Goal: Transaction & Acquisition: Purchase product/service

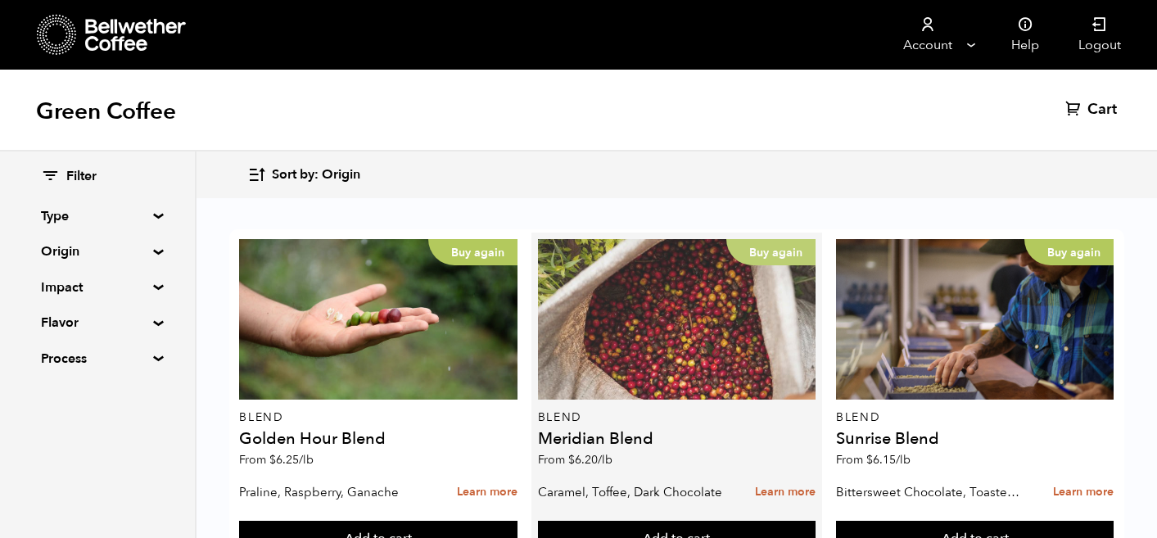
scroll to position [690, 0]
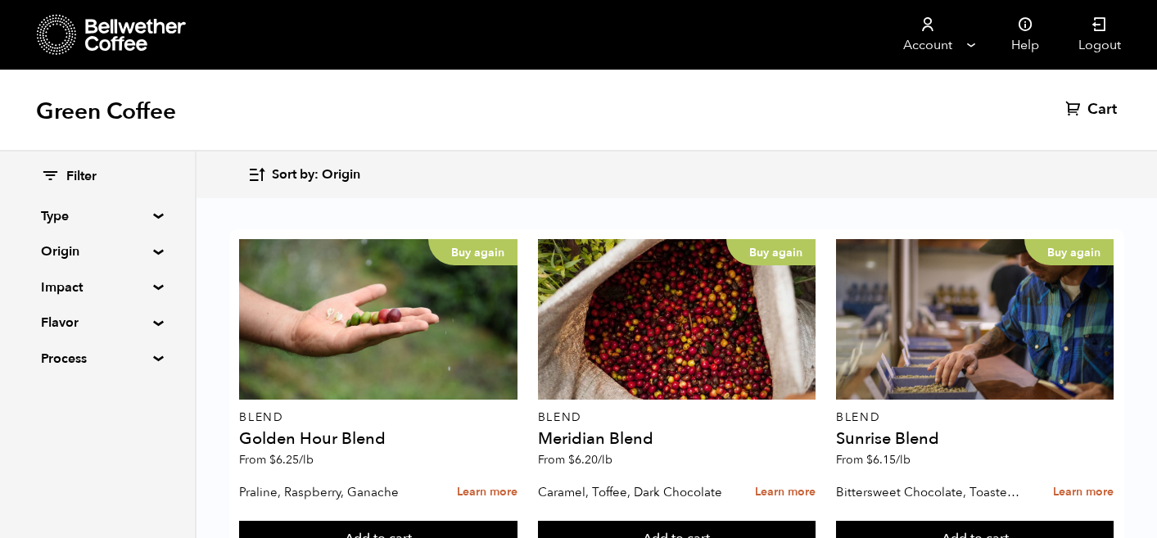
click at [125, 253] on summary "Origin" at bounding box center [97, 252] width 113 height 20
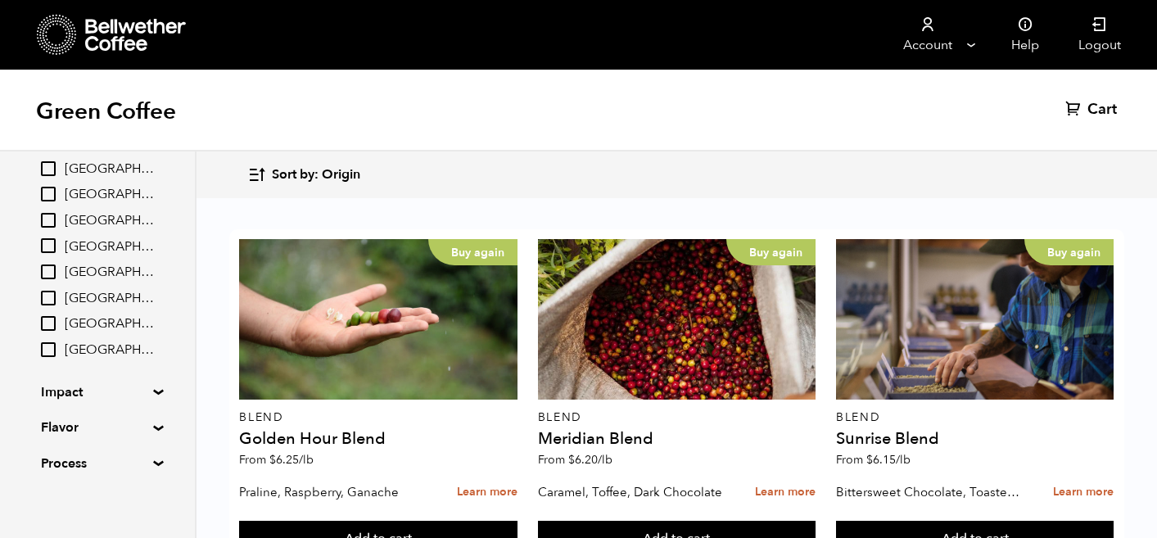
scroll to position [252, 0]
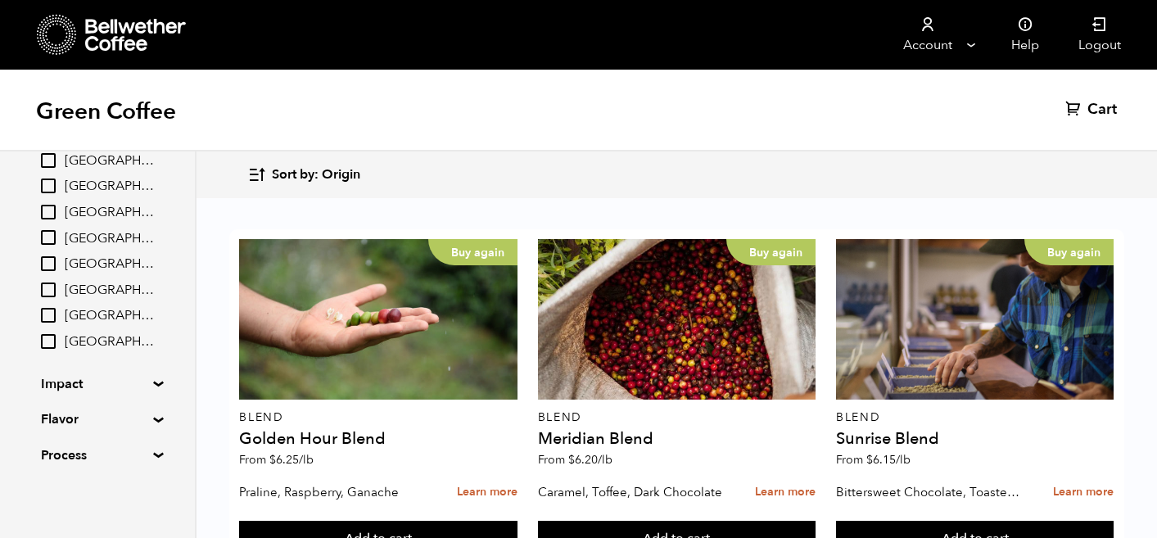
click at [150, 387] on div "Filter Type Blend Single Origin Decaf Seasonal Year Round Origin Blend Brazil B…" at bounding box center [97, 190] width 195 height 582
click at [151, 378] on div "Filter Type Blend Single Origin Decaf Seasonal Year Round Origin Blend Brazil B…" at bounding box center [97, 190] width 195 height 582
click at [152, 380] on summary "Impact" at bounding box center [97, 384] width 113 height 20
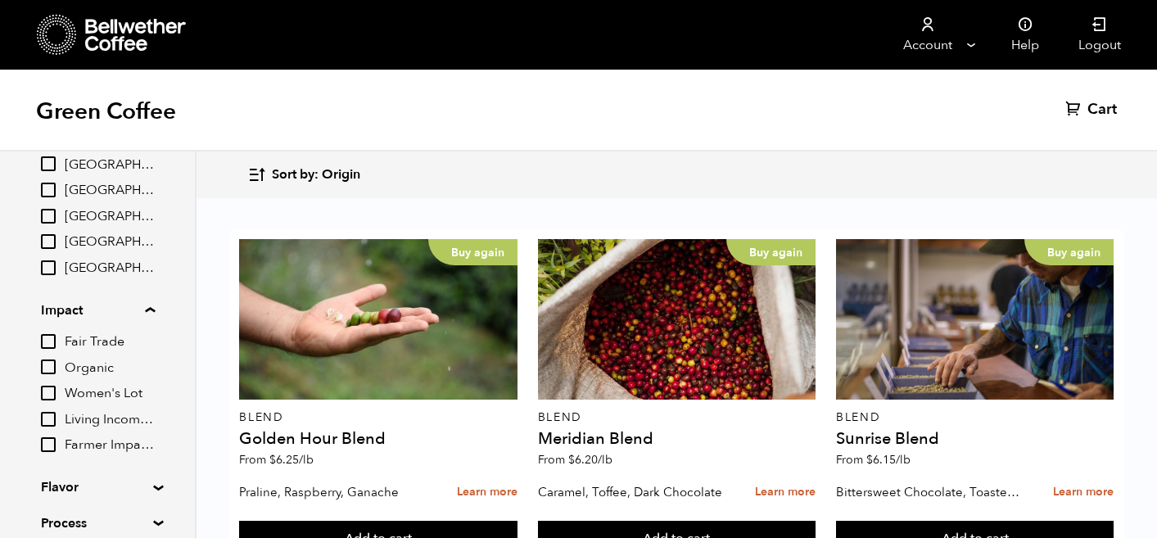
scroll to position [351, 0]
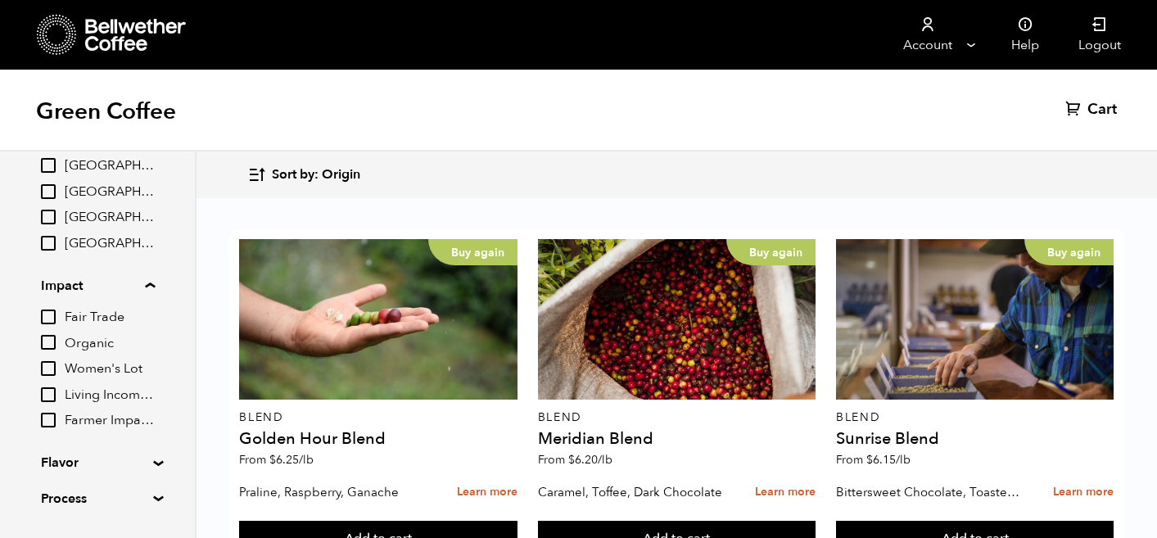
click at [49, 341] on input "Organic" at bounding box center [48, 342] width 15 height 15
checkbox input "true"
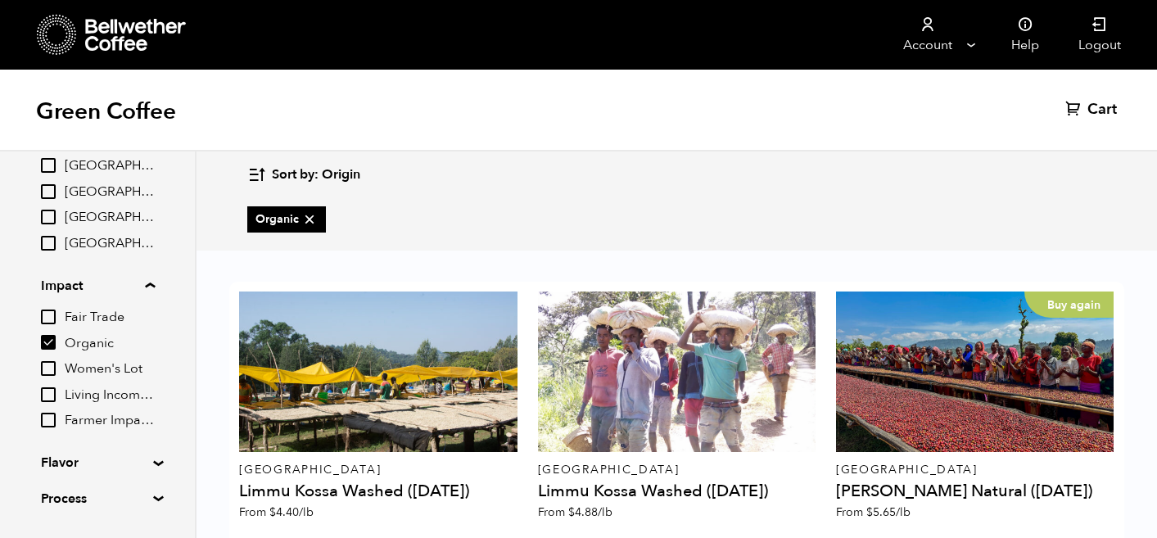
scroll to position [70, 0]
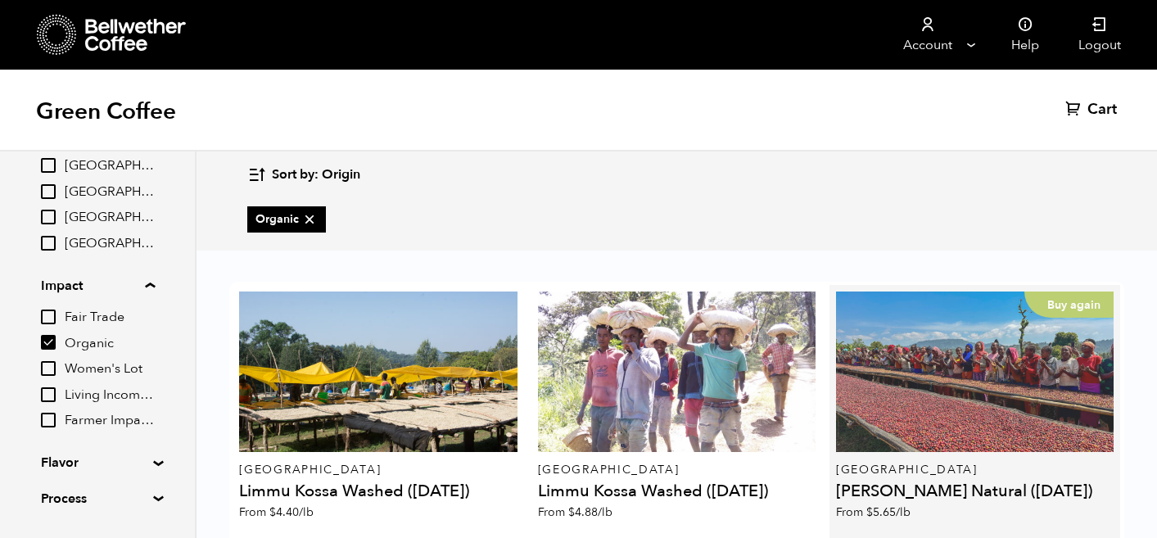
click at [977, 346] on div "Buy again" at bounding box center [975, 372] width 278 height 161
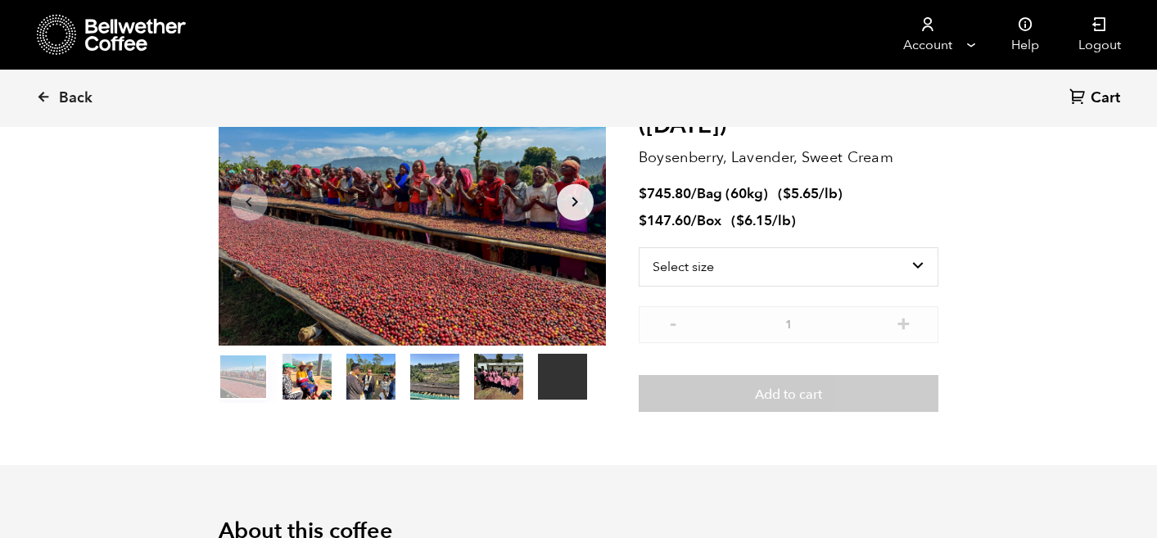
scroll to position [174, 0]
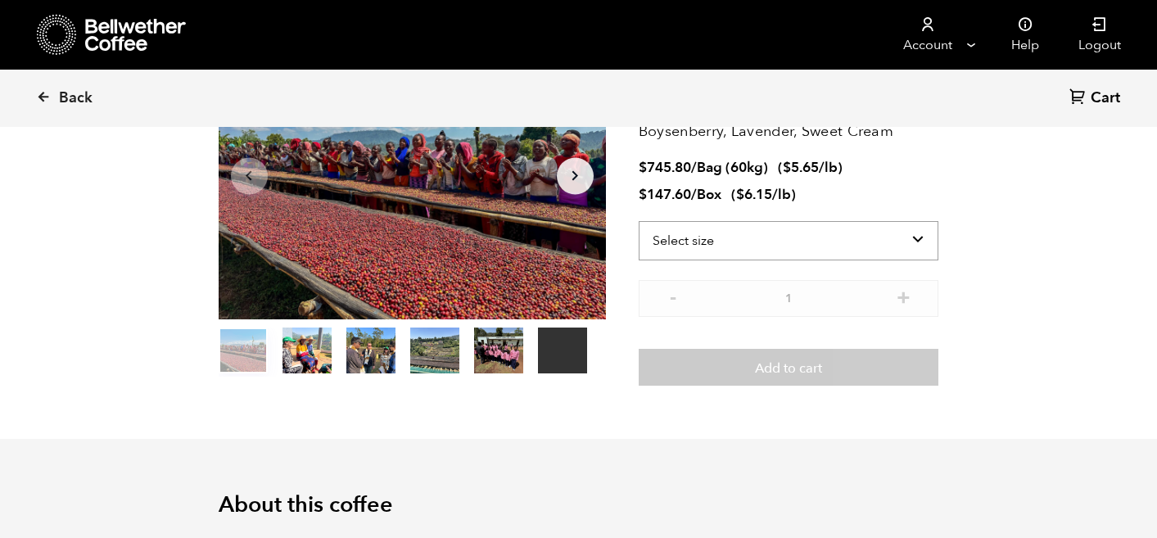
click at [910, 235] on select "Select size Bag (60kg) (132 lbs) Box (24 lbs)" at bounding box center [789, 240] width 301 height 39
select select "bag-3"
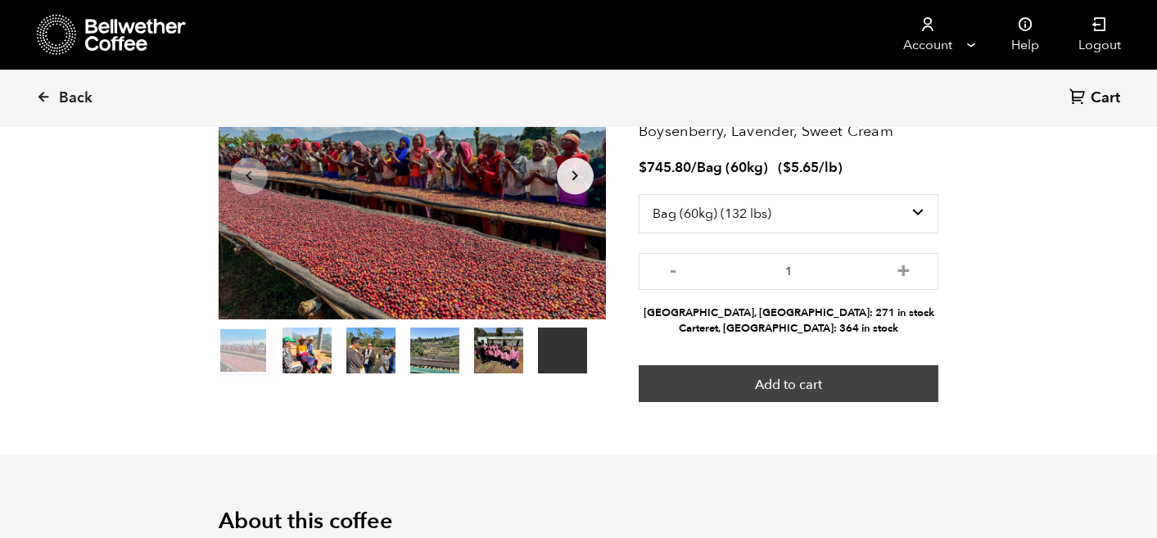
click at [801, 388] on button "Add to cart" at bounding box center [789, 384] width 301 height 38
click at [850, 383] on button "Add to cart" at bounding box center [789, 384] width 301 height 38
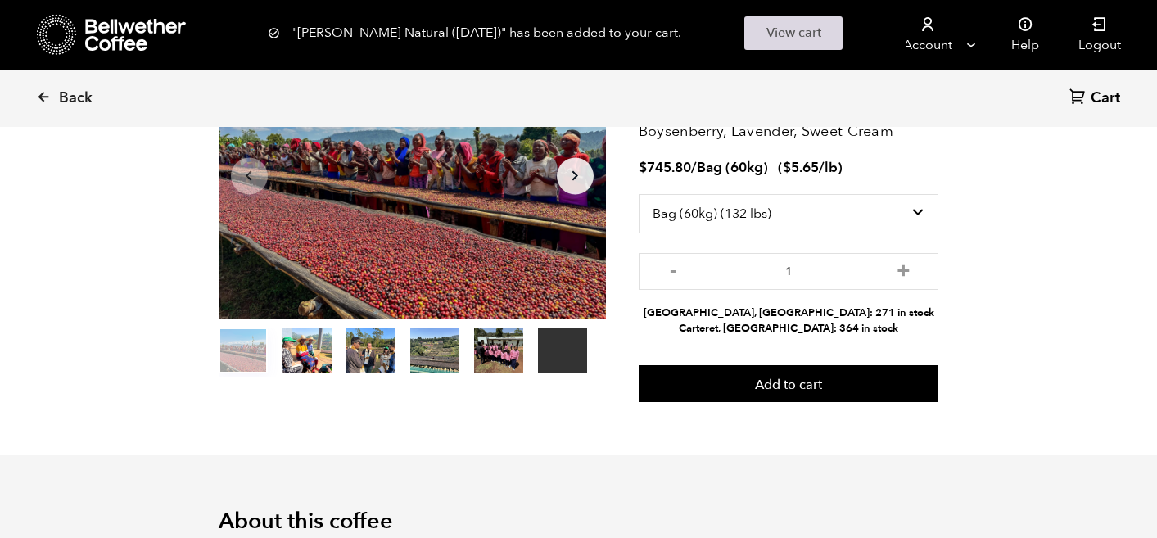
click at [797, 32] on link "View cart" at bounding box center [794, 33] width 98 height 34
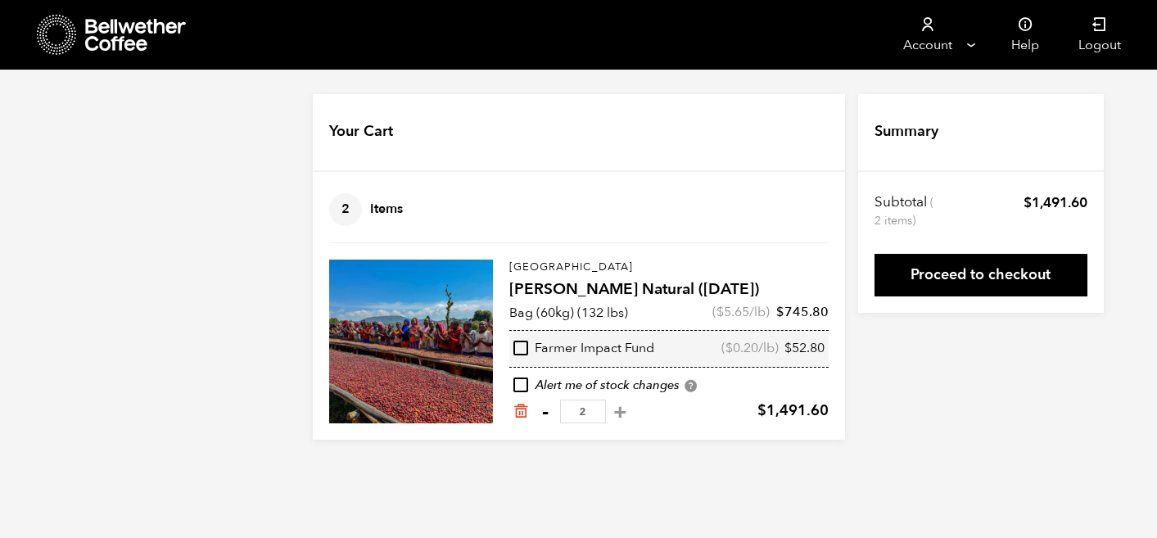
click at [548, 414] on button "-" at bounding box center [546, 412] width 20 height 16
type input "1"
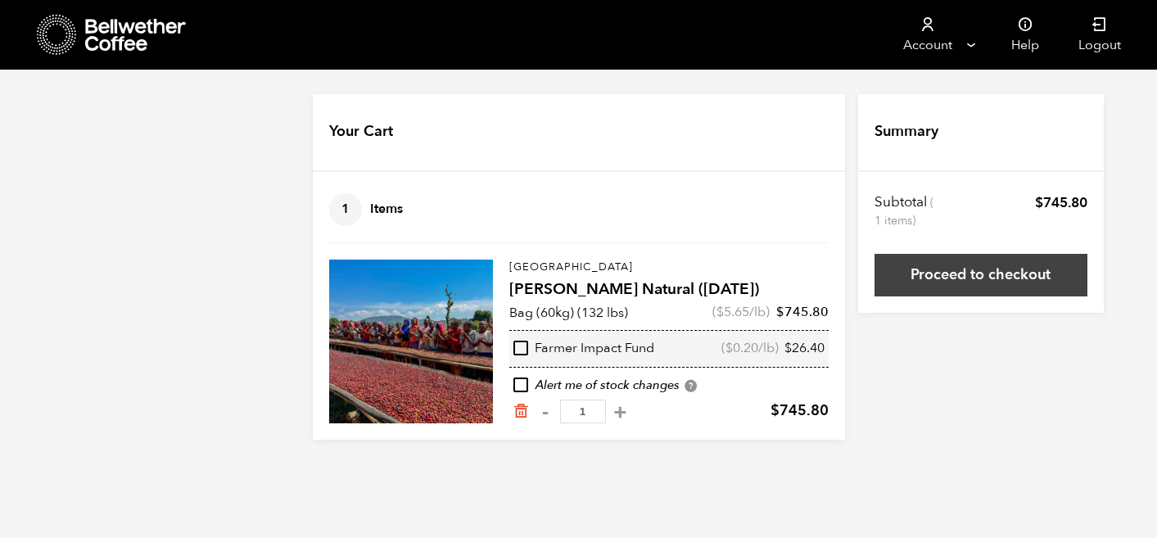
click at [996, 269] on link "Proceed to checkout" at bounding box center [981, 275] width 213 height 43
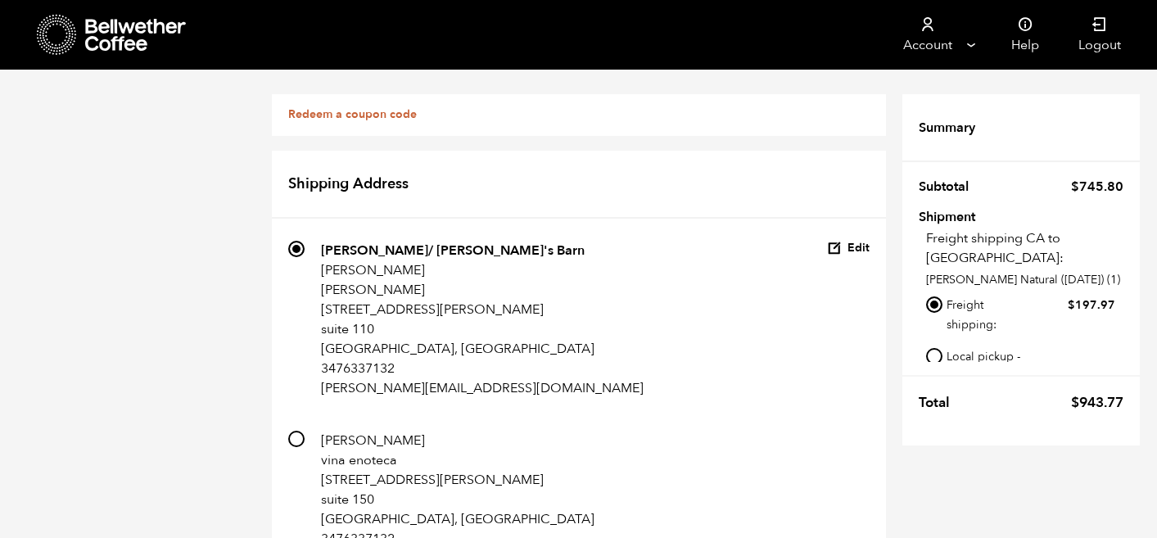
scroll to position [1110, 0]
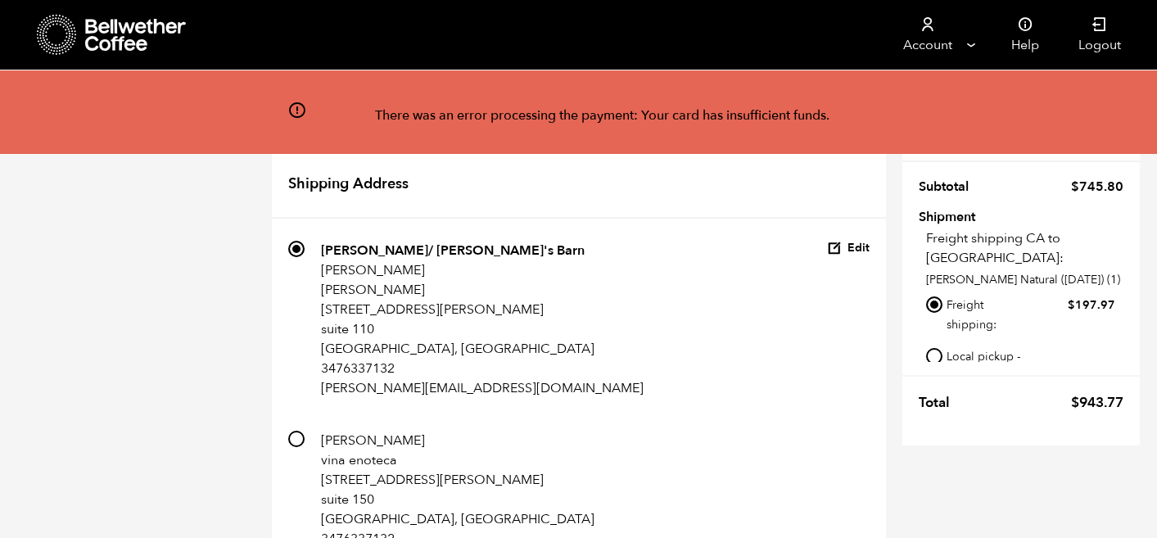
scroll to position [750, 0]
radio input "true"
